Goal: Task Accomplishment & Management: Manage account settings

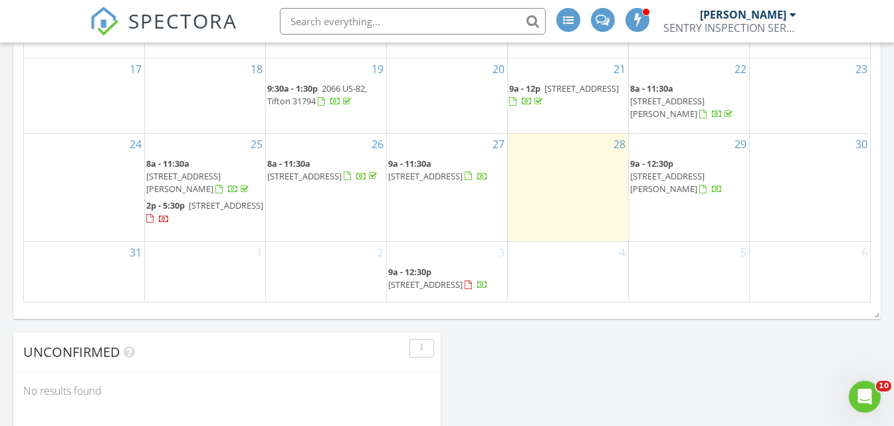
scroll to position [1230, 915]
click at [653, 175] on span "[STREET_ADDRESS][PERSON_NAME]" at bounding box center [667, 182] width 74 height 25
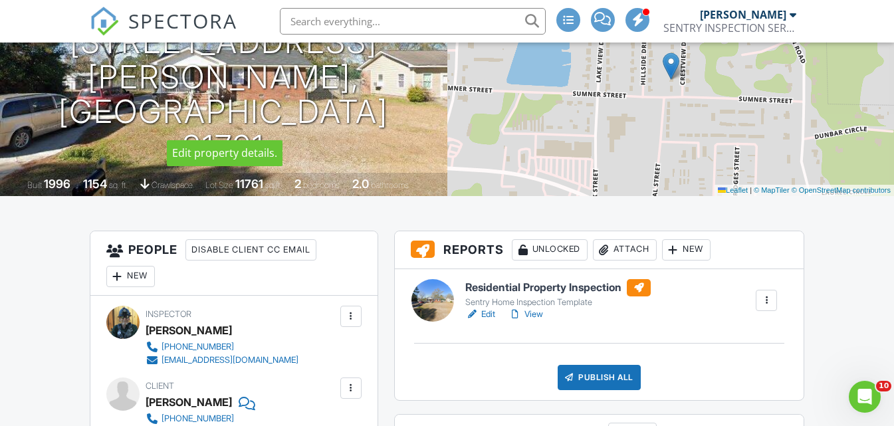
scroll to position [266, 0]
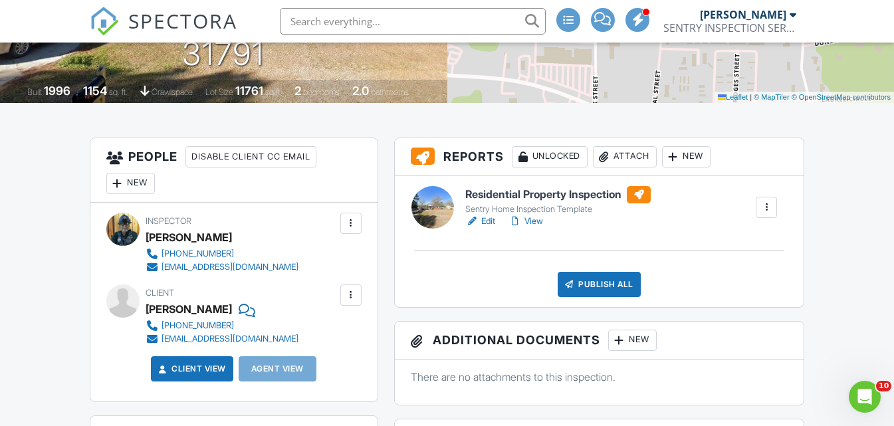
click at [506, 189] on h6 "Residential Property Inspection" at bounding box center [557, 194] width 185 height 17
